Goal: Task Accomplishment & Management: Complete application form

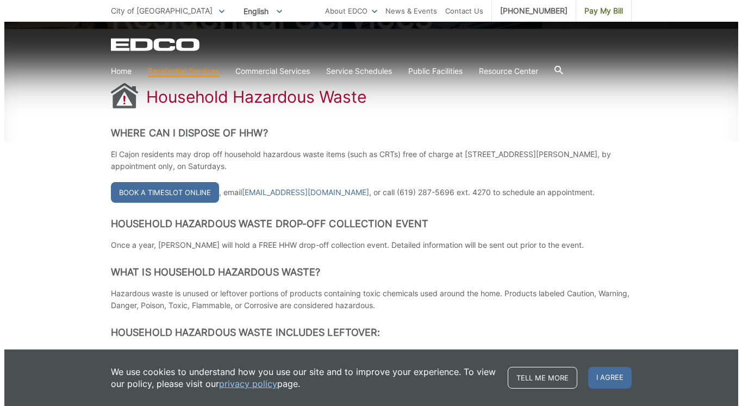
scroll to position [161, 0]
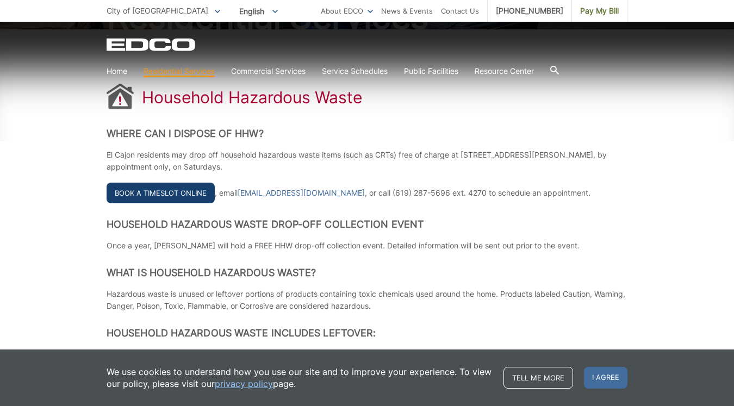
click at [179, 188] on link "Book a Timeslot Online" at bounding box center [161, 193] width 108 height 21
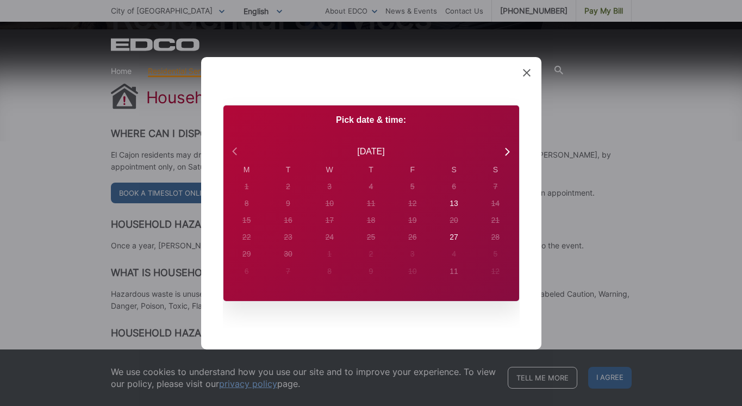
click at [235, 150] on icon at bounding box center [236, 151] width 14 height 14
click at [508, 149] on icon at bounding box center [507, 151] width 14 height 14
click at [249, 193] on div "13" at bounding box center [247, 186] width 4 height 11
radio input "true"
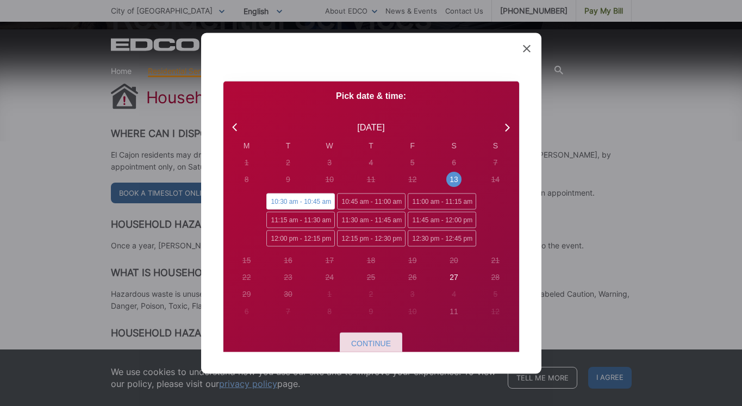
click at [374, 343] on span "Continue" at bounding box center [371, 343] width 40 height 9
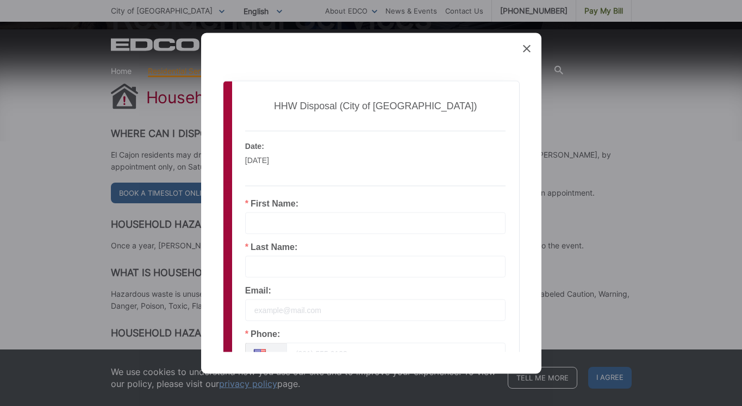
click at [314, 208] on div "First Name:" at bounding box center [375, 216] width 261 height 35
click at [264, 214] on input "text" at bounding box center [375, 223] width 261 height 22
type input "Marypaull"
type input "King"
type input "[EMAIL_ADDRESS][PERSON_NAME][DOMAIN_NAME]"
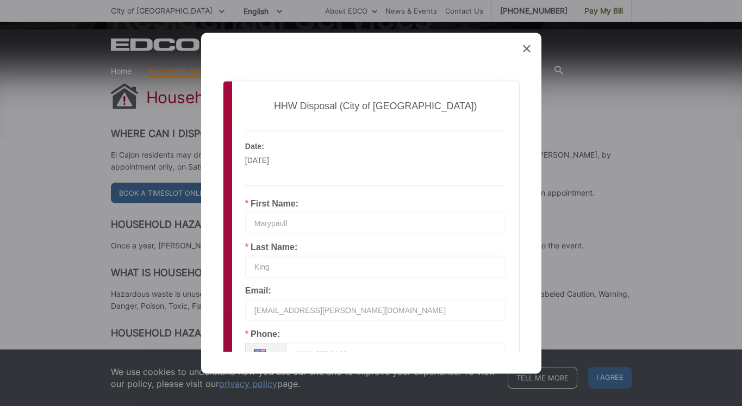
type input "6194442045"
type input "El Cajon"
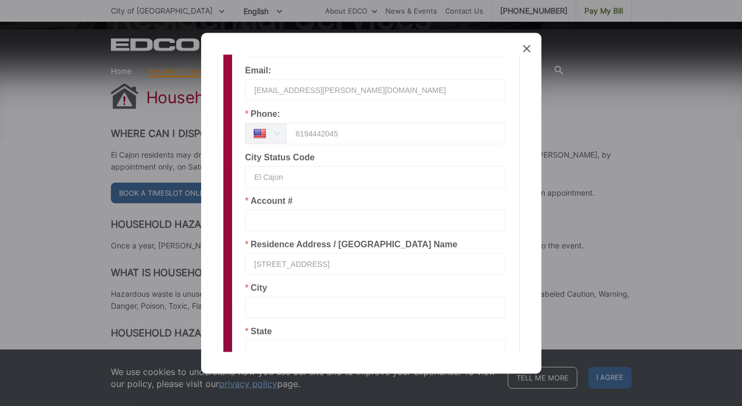
scroll to position [222, 0]
click at [337, 263] on input "[STREET_ADDRESS]" at bounding box center [375, 262] width 261 height 22
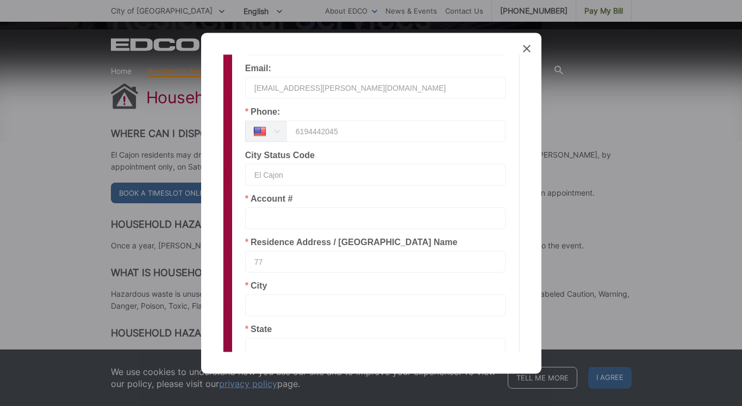
type input "7"
type input "1604 vista del [PERSON_NAME]"
type input "marypaull"
type input "king"
type input "el cajon"
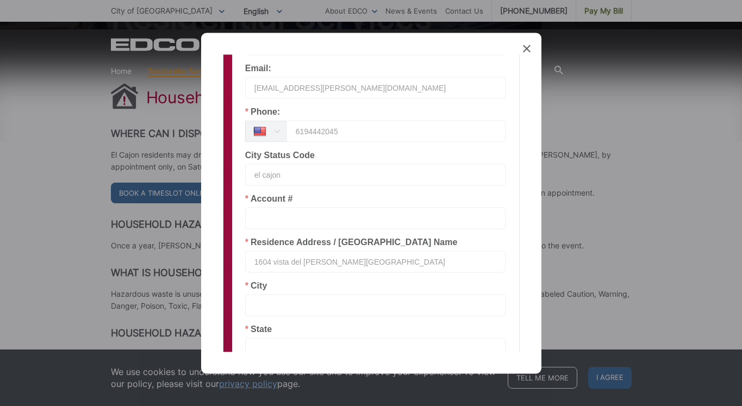
type input "1604 vista del [PERSON_NAME][GEOGRAPHIC_DATA]"
click at [258, 301] on input "text" at bounding box center [375, 305] width 261 height 22
type input "el cajon"
click at [263, 342] on input "text" at bounding box center [375, 349] width 261 height 22
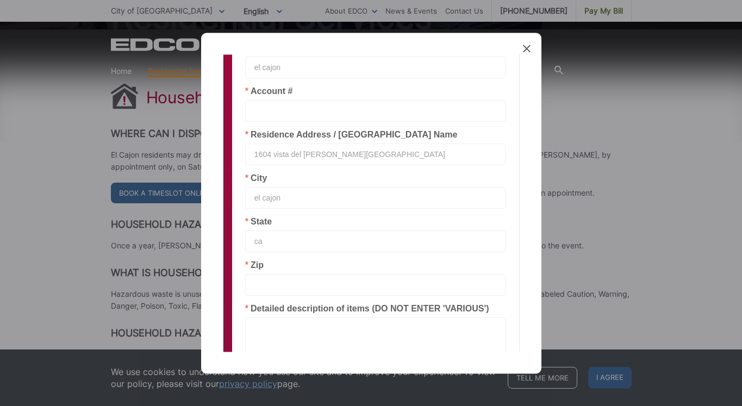
scroll to position [332, 0]
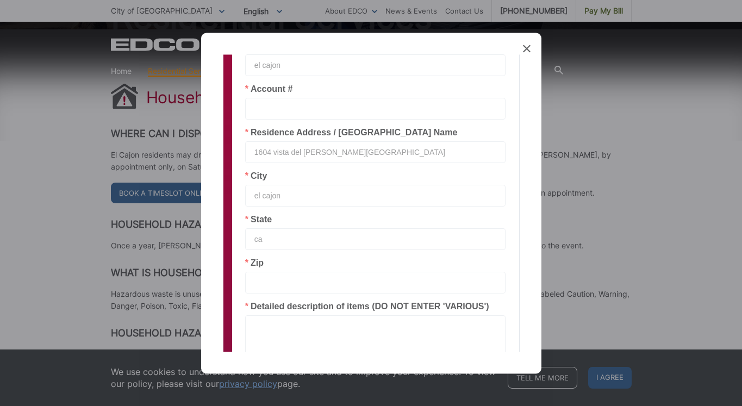
type input "ca"
click at [256, 280] on input "text" at bounding box center [375, 283] width 261 height 22
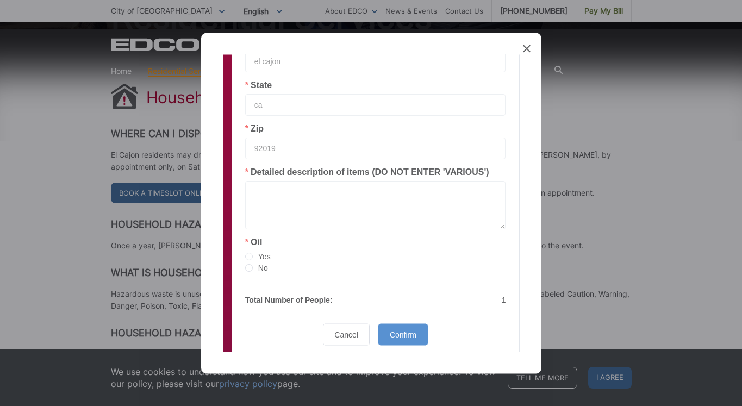
scroll to position [466, 0]
type input "92019"
click at [257, 191] on textarea at bounding box center [375, 206] width 261 height 48
type textarea "1.2 gallons Water seal,"
